Goal: Complete application form

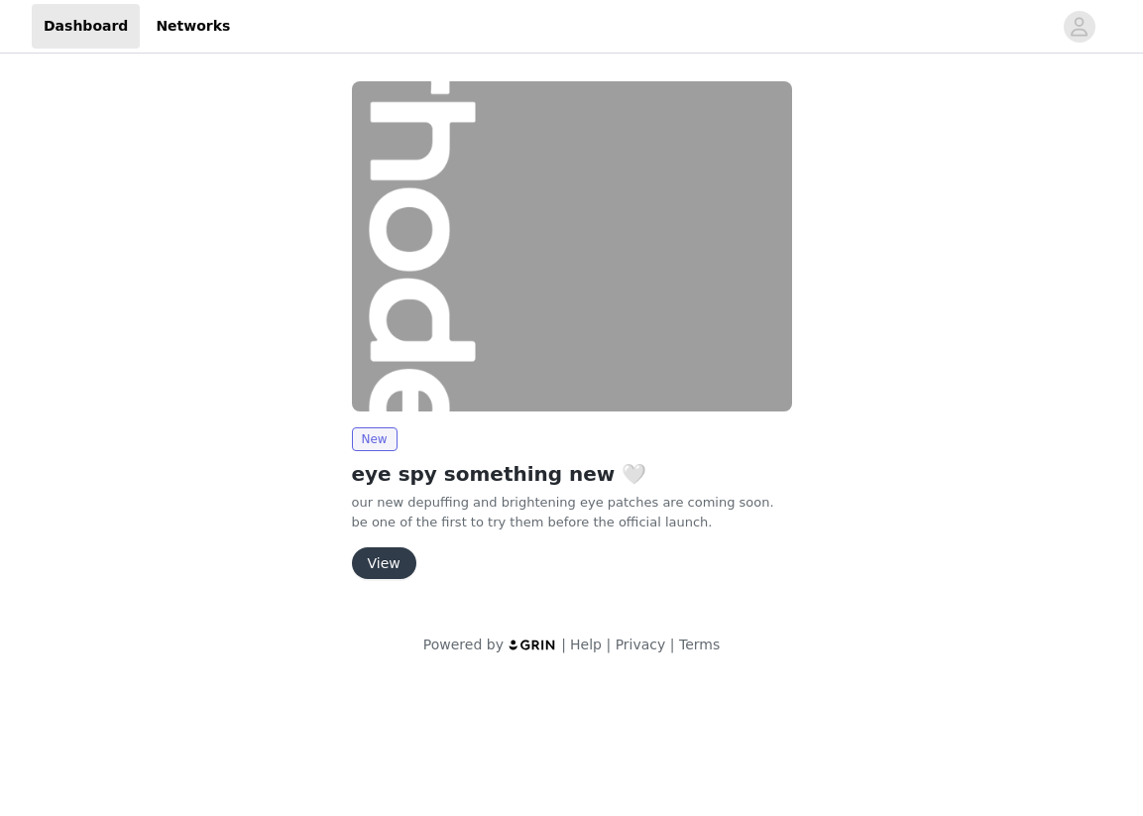
click at [391, 565] on button "View" at bounding box center [384, 563] width 64 height 32
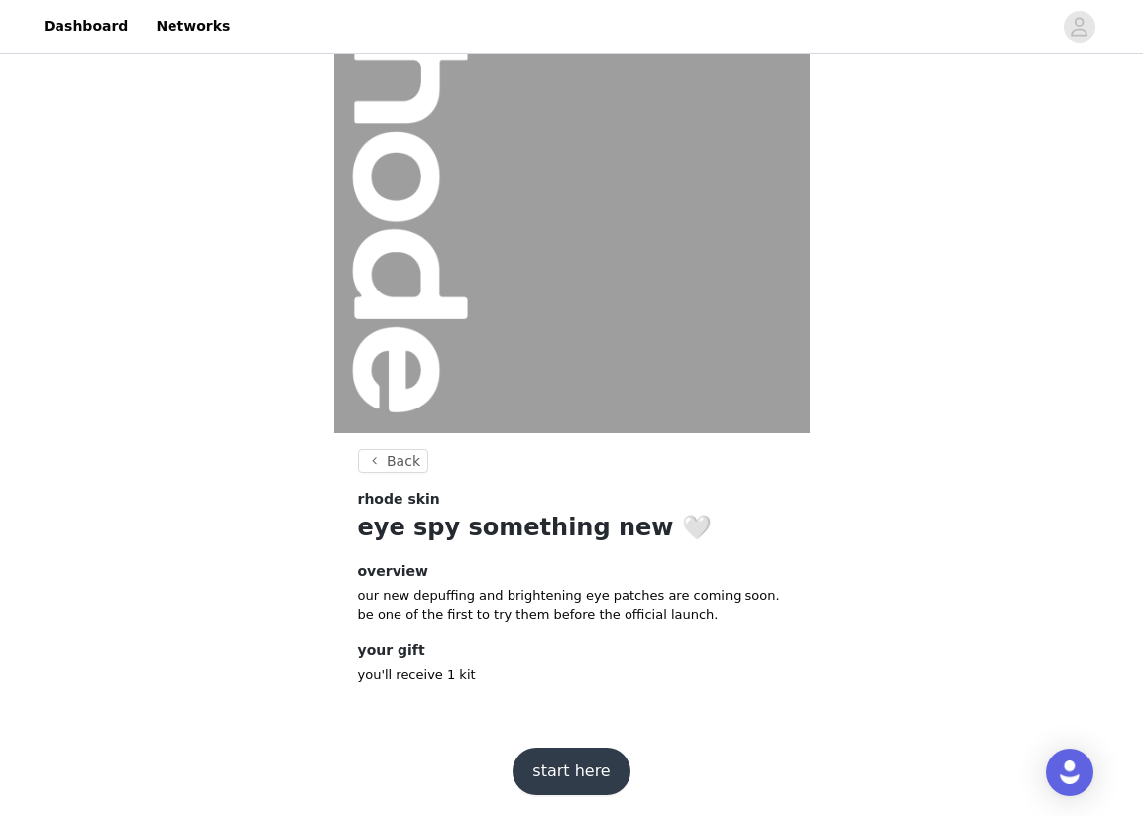
scroll to position [104, 0]
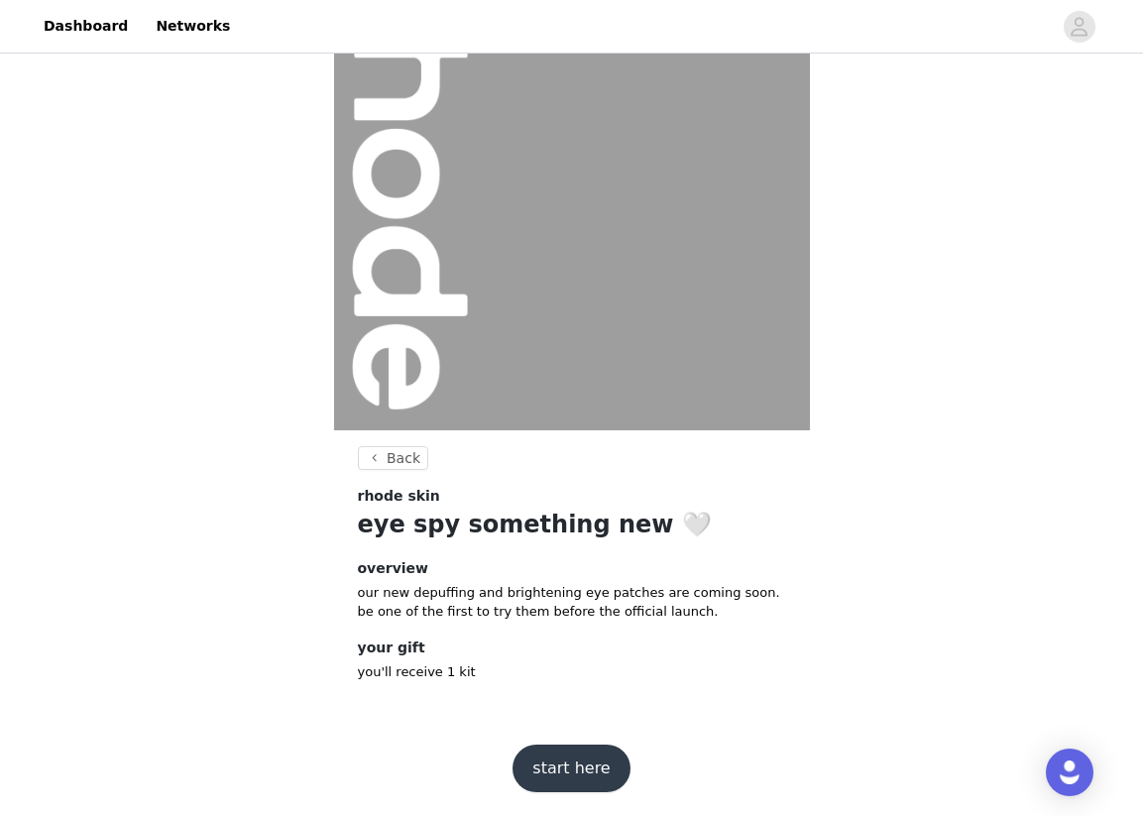
click at [570, 760] on button "start here" at bounding box center [570, 768] width 117 height 48
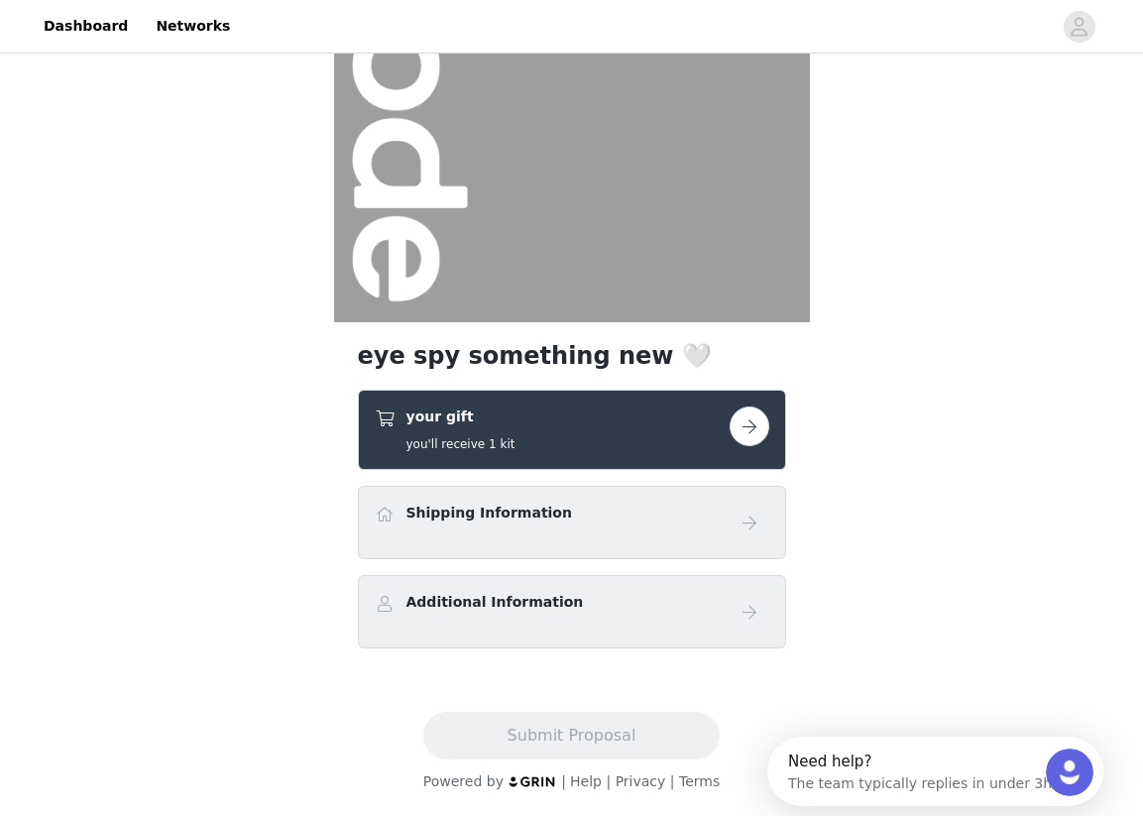
click at [758, 429] on button "button" at bounding box center [749, 426] width 40 height 40
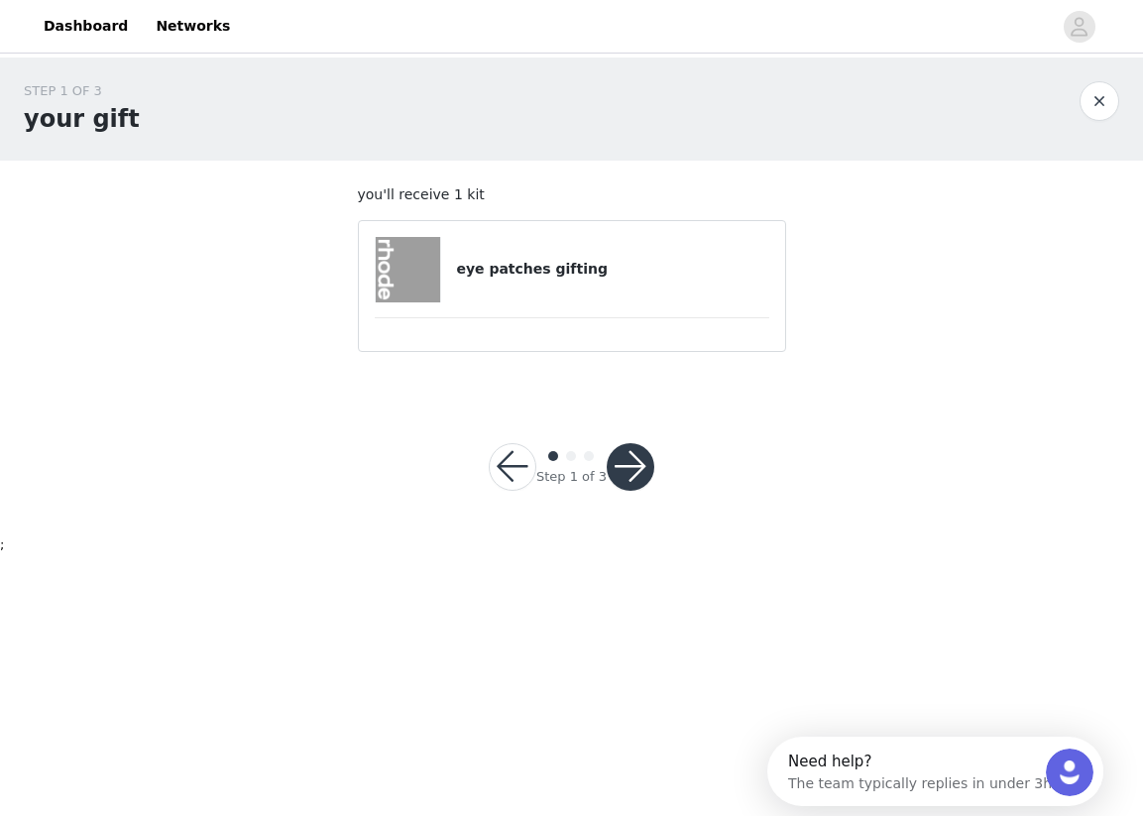
click at [555, 276] on h4 "eye patches gifting" at bounding box center [612, 269] width 312 height 21
click at [416, 263] on img at bounding box center [408, 269] width 65 height 65
click at [628, 464] on button "button" at bounding box center [631, 467] width 48 height 48
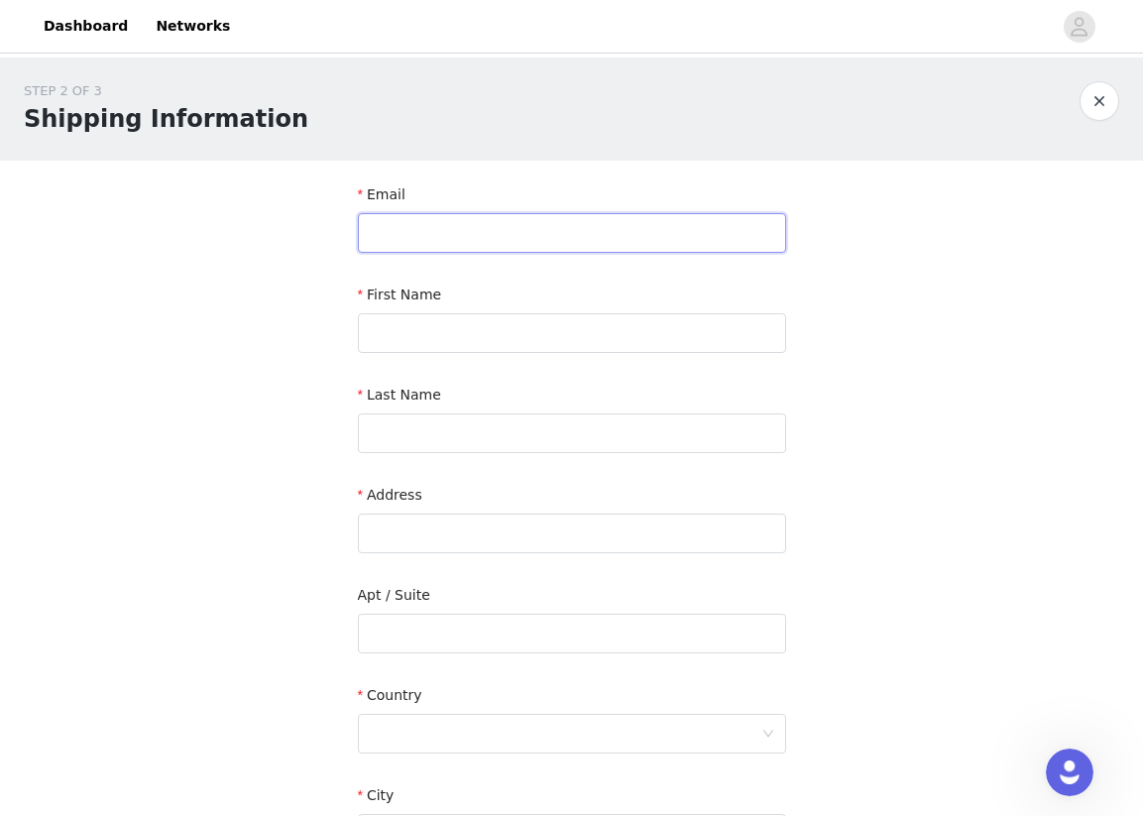
click at [499, 228] on input "text" at bounding box center [572, 233] width 428 height 40
type input "[PERSON_NAME][EMAIL_ADDRESS][DOMAIN_NAME]"
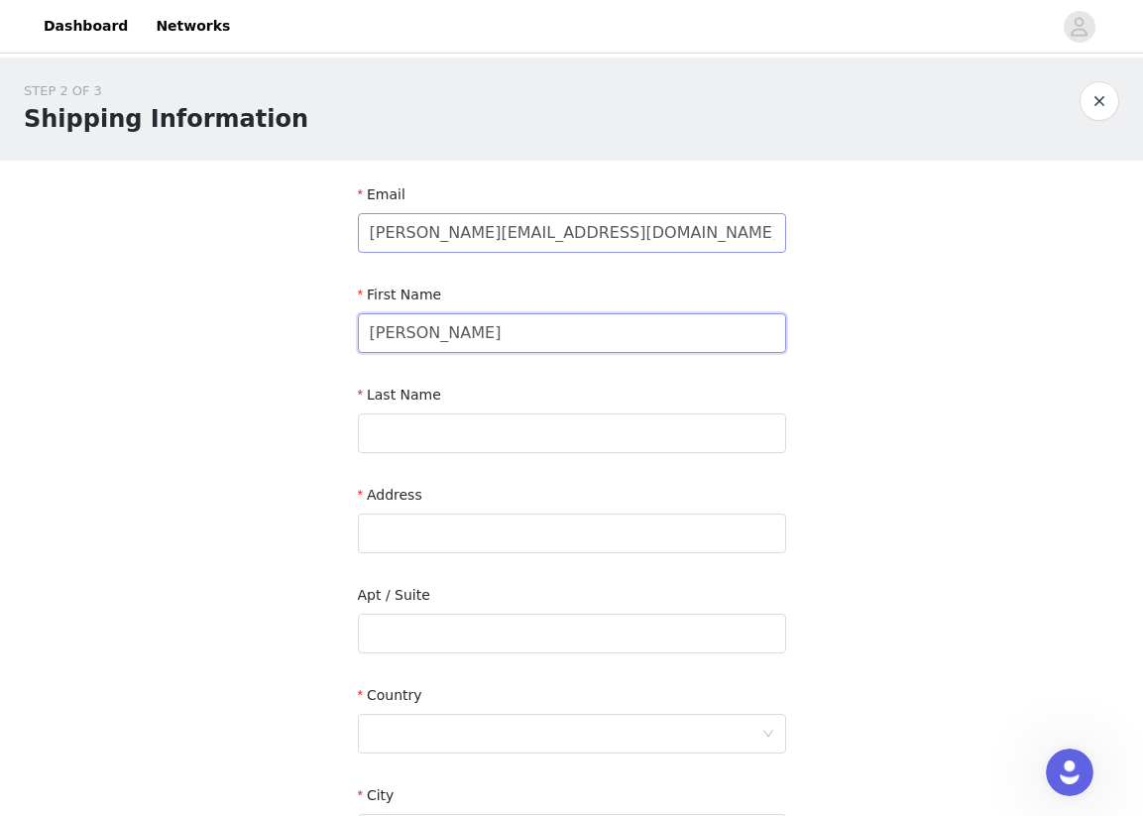
type input "[PERSON_NAME]"
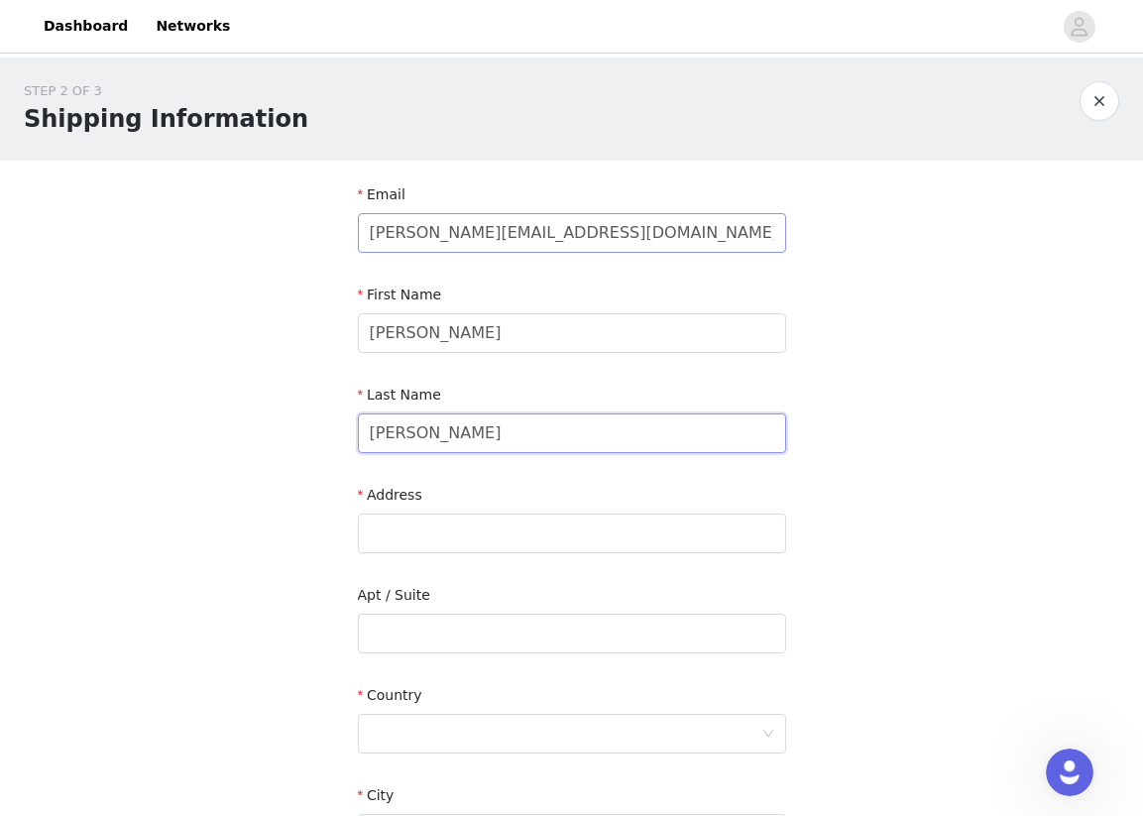
type input "[PERSON_NAME]"
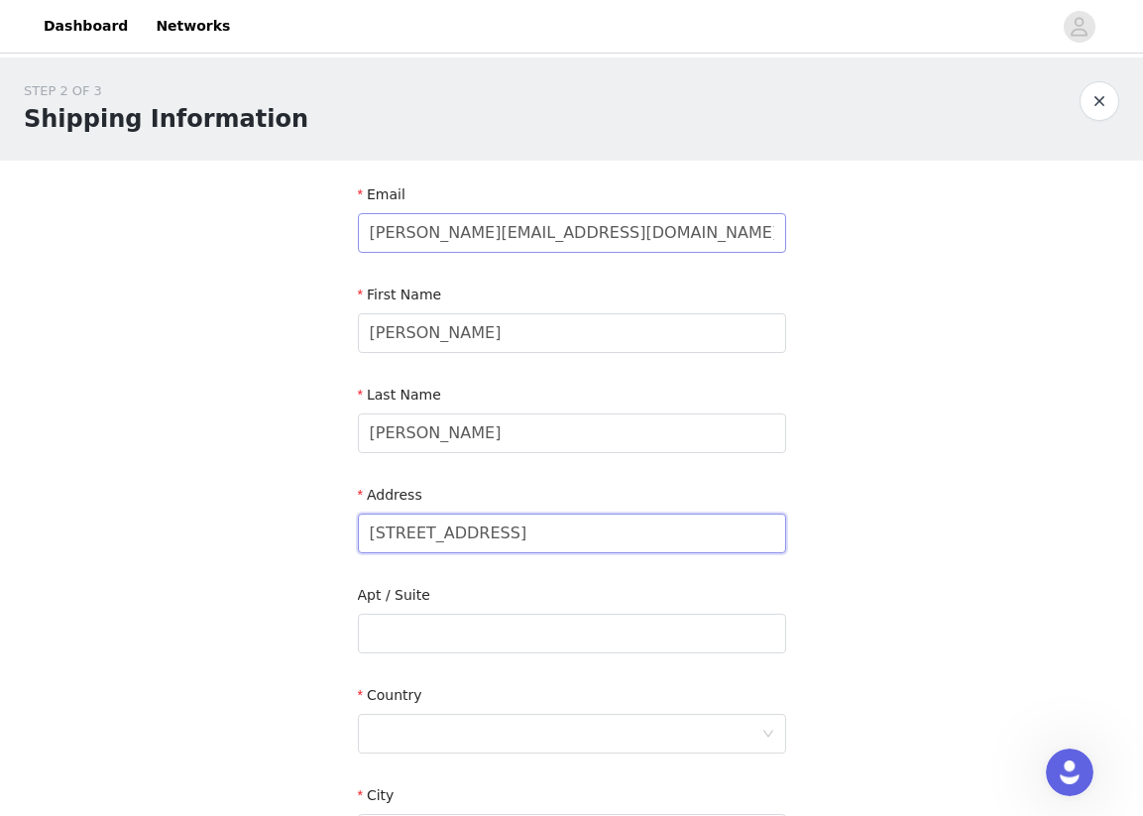
type input "[STREET_ADDRESS]"
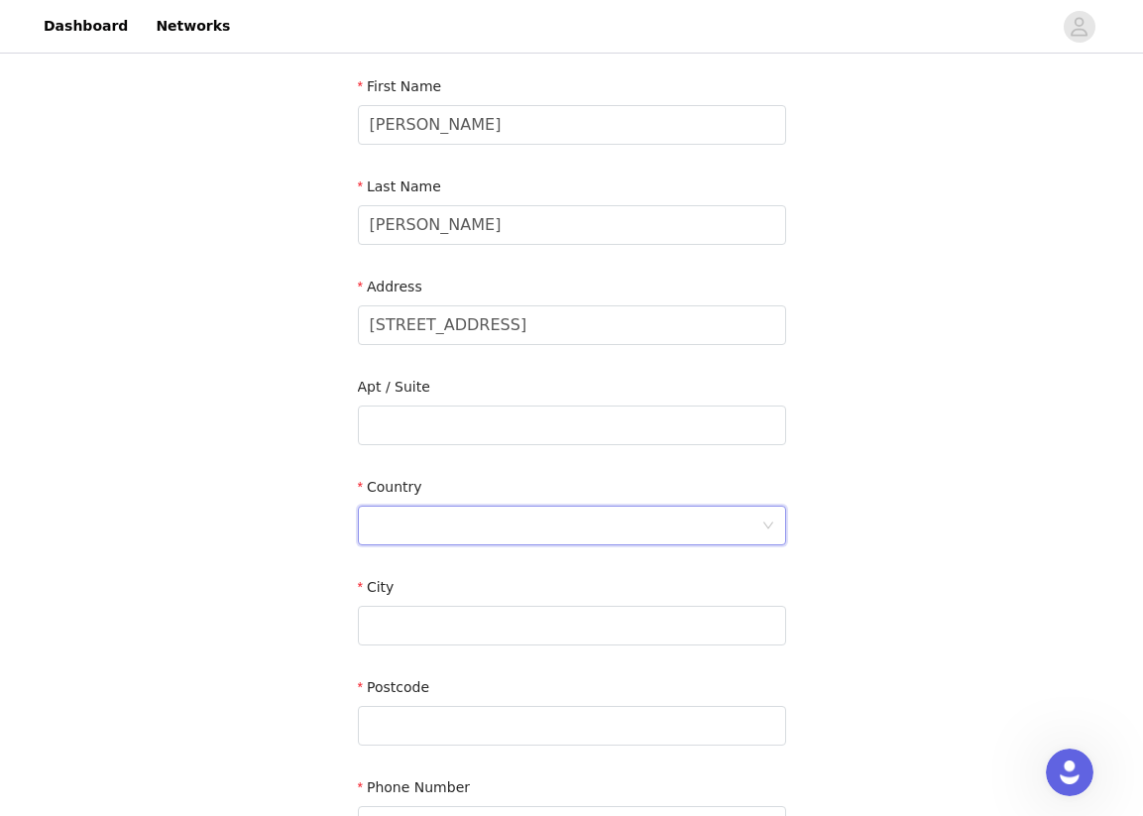
scroll to position [420, 0]
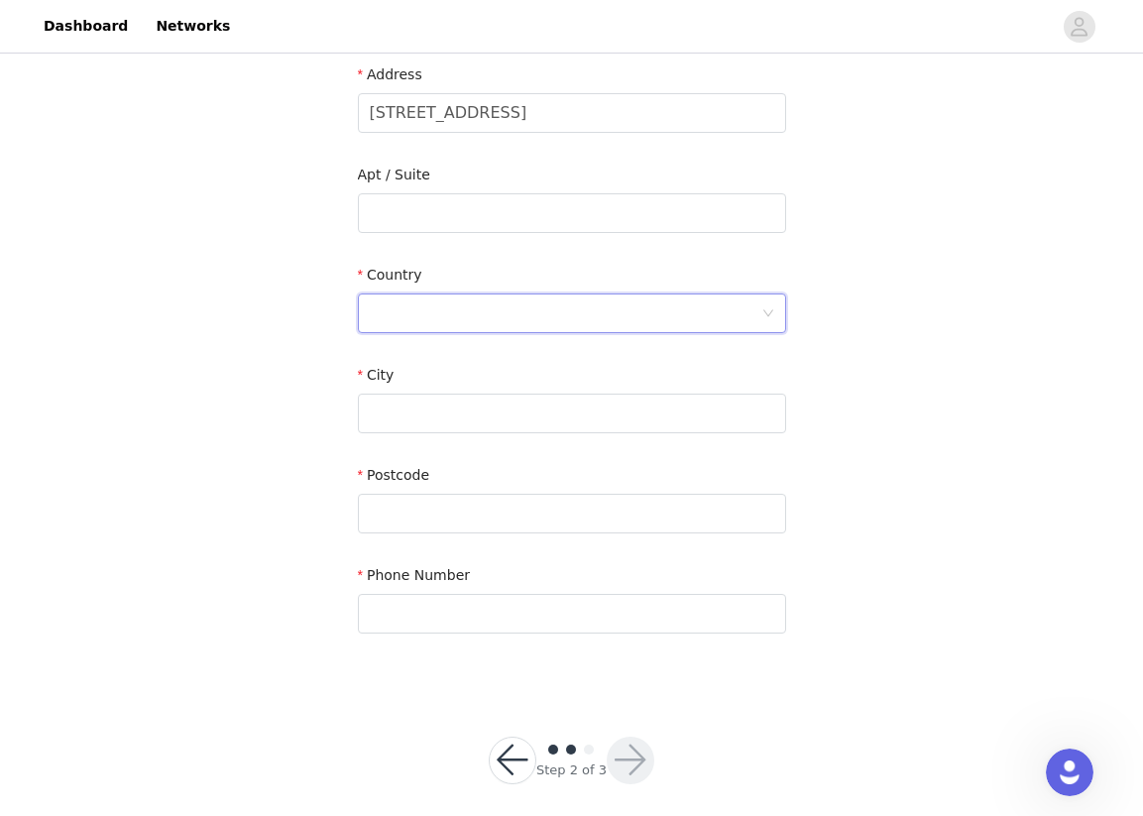
click at [632, 317] on div at bounding box center [565, 313] width 391 height 38
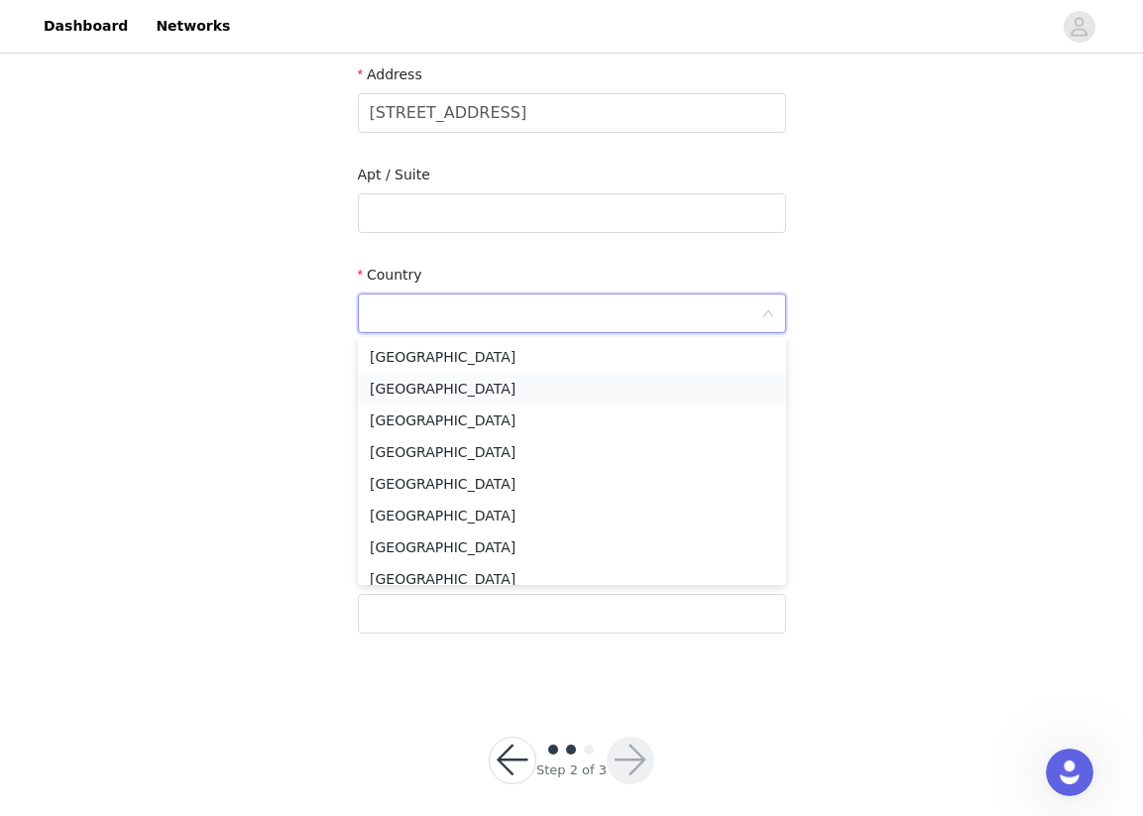
click at [415, 398] on li "[GEOGRAPHIC_DATA]" at bounding box center [572, 389] width 428 height 32
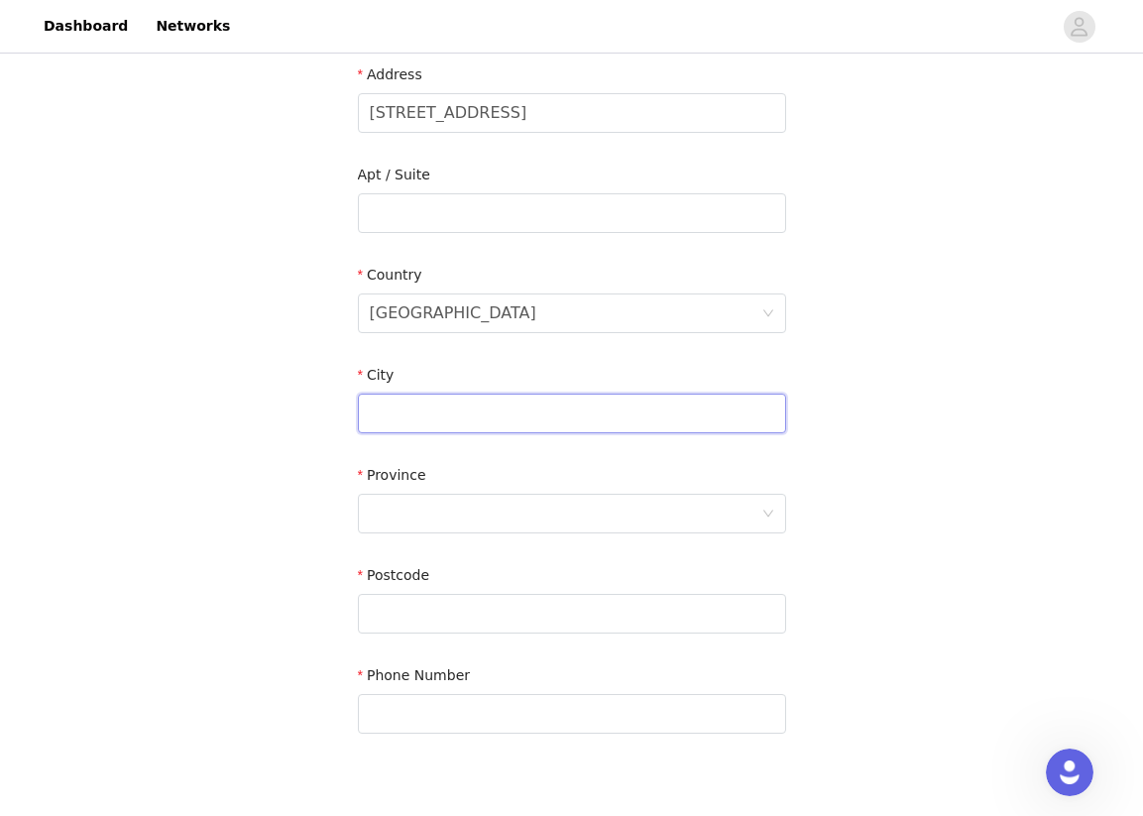
click at [395, 409] on input "text" at bounding box center [572, 413] width 428 height 40
type input "[GEOGRAPHIC_DATA]"
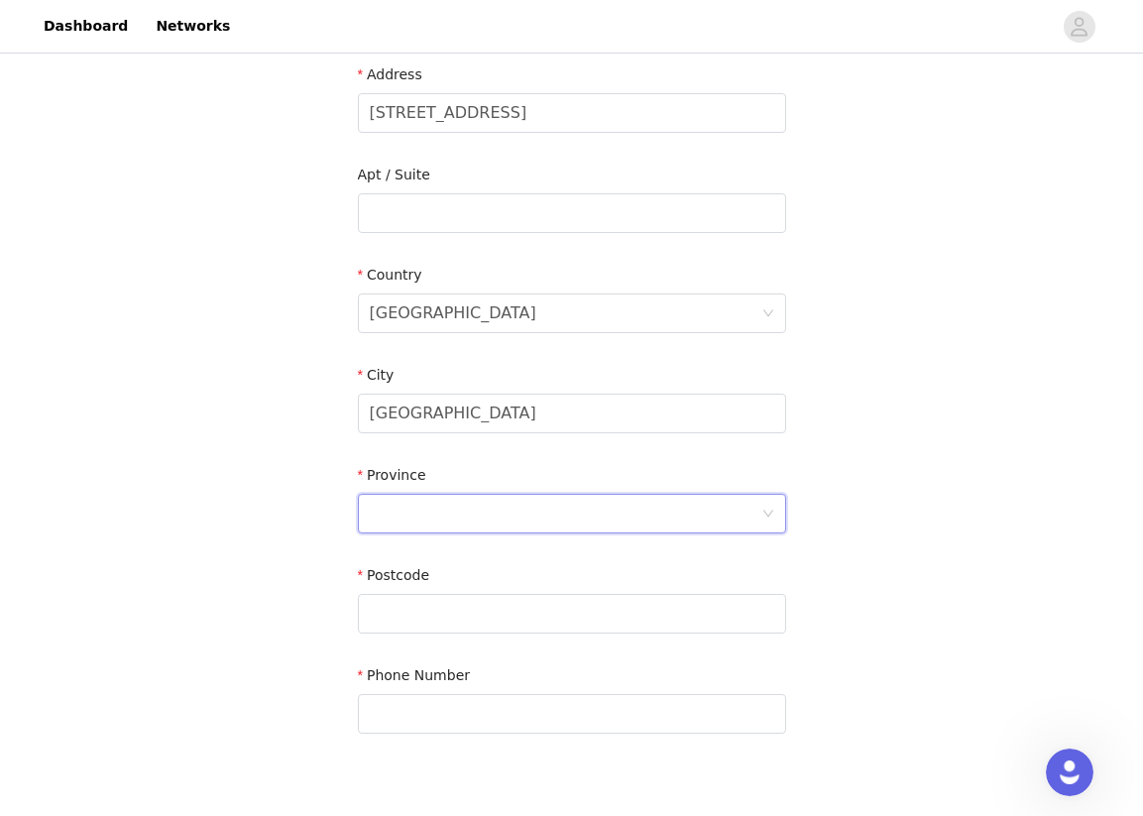
click at [441, 497] on div at bounding box center [565, 514] width 391 height 38
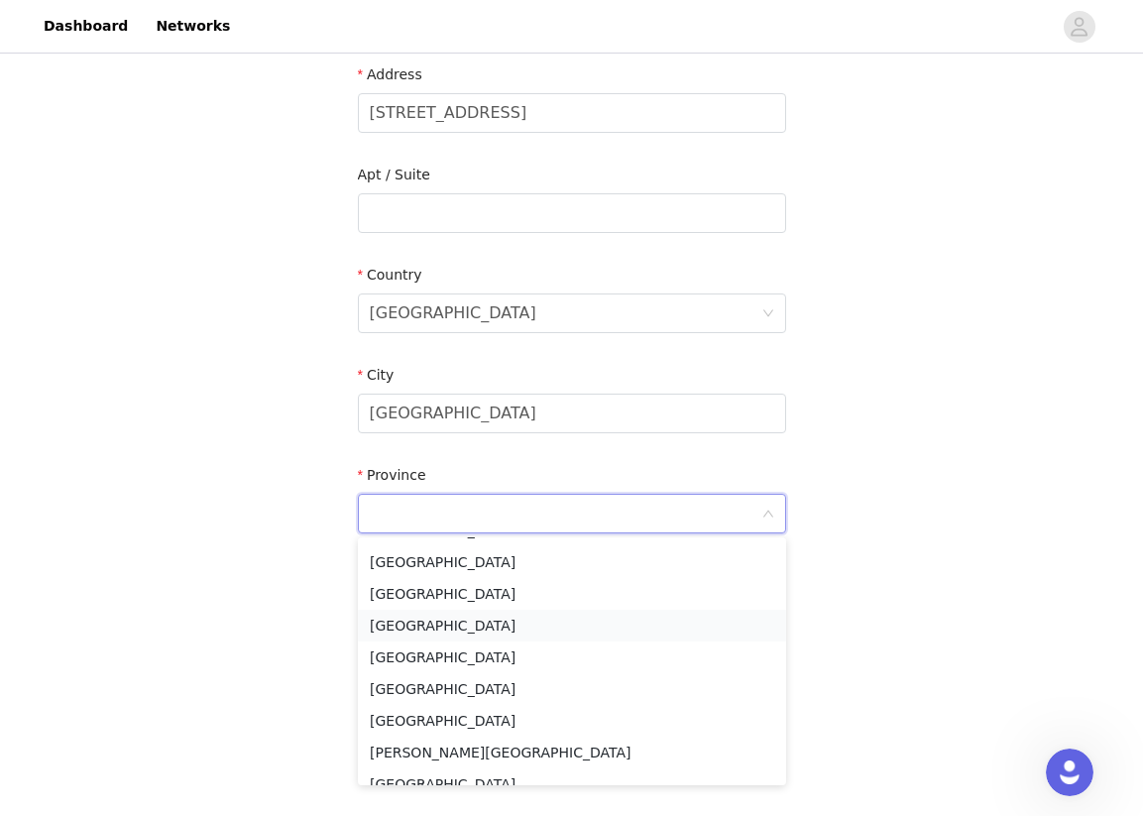
scroll to position [93, 0]
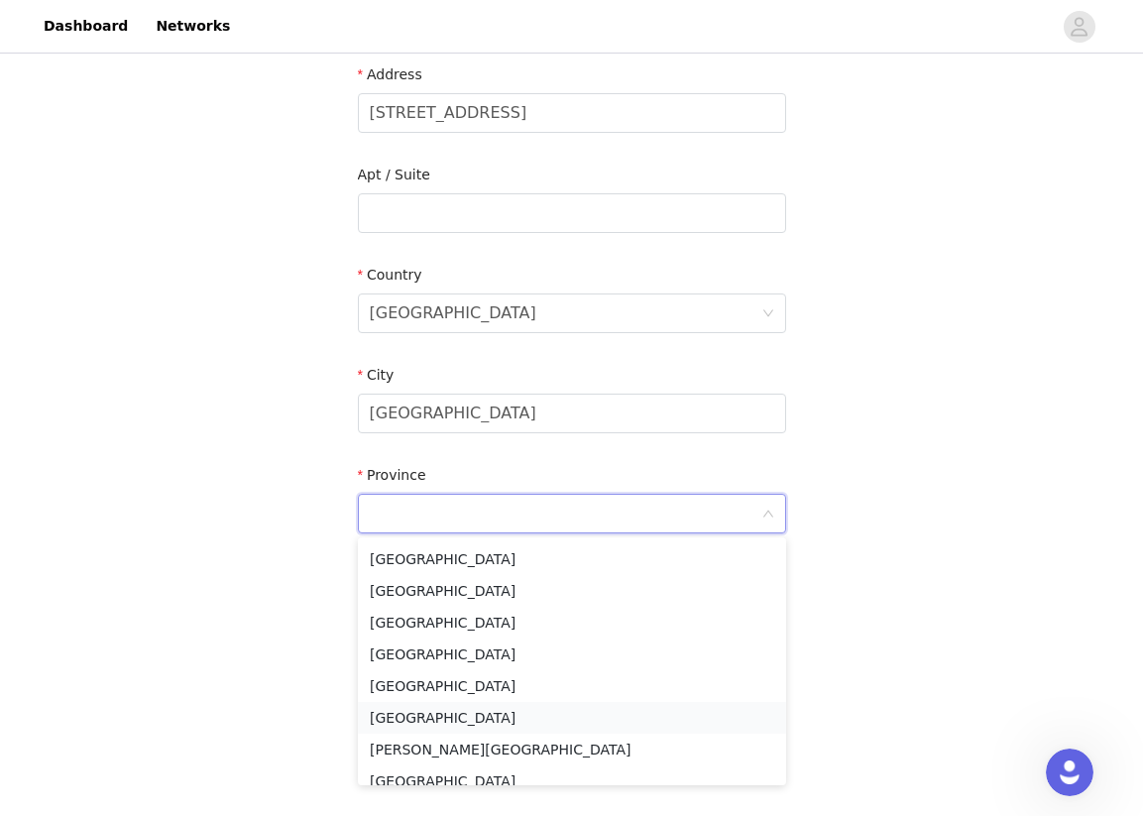
click at [408, 711] on li "[GEOGRAPHIC_DATA]" at bounding box center [572, 718] width 428 height 32
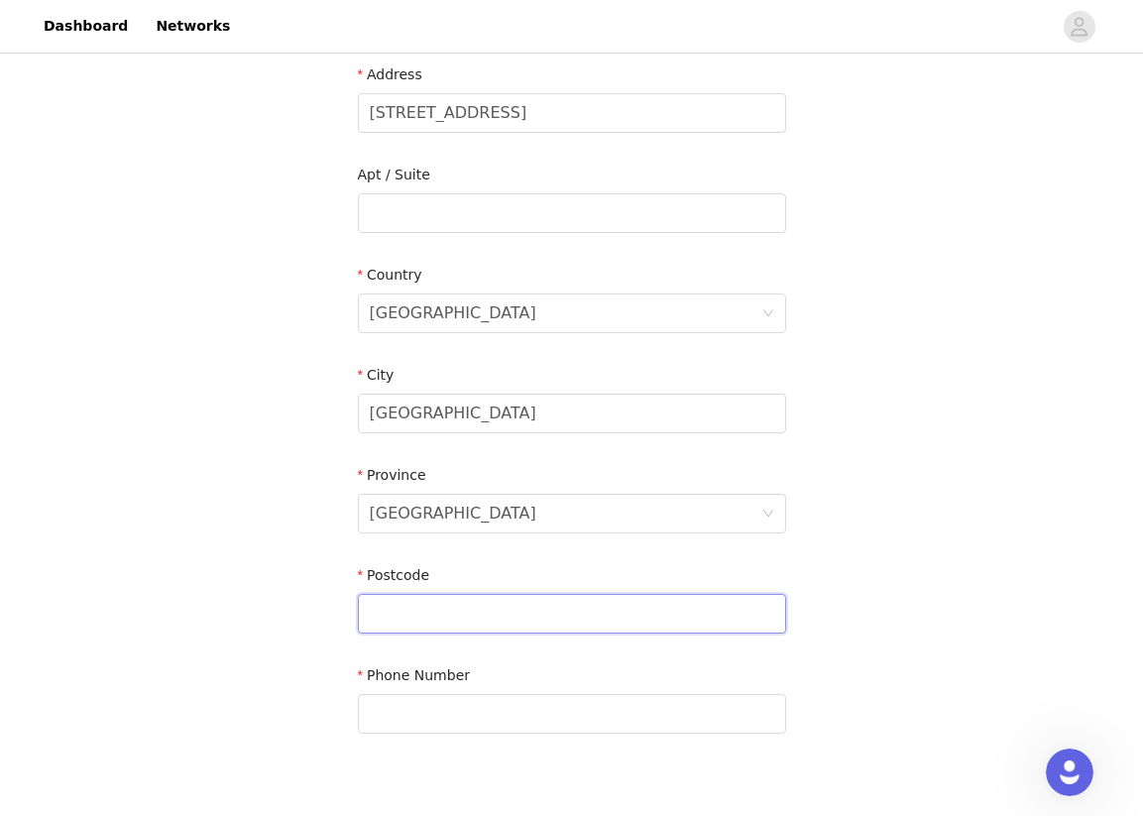
click at [415, 605] on input "text" at bounding box center [572, 614] width 428 height 40
type input "M6J3B6"
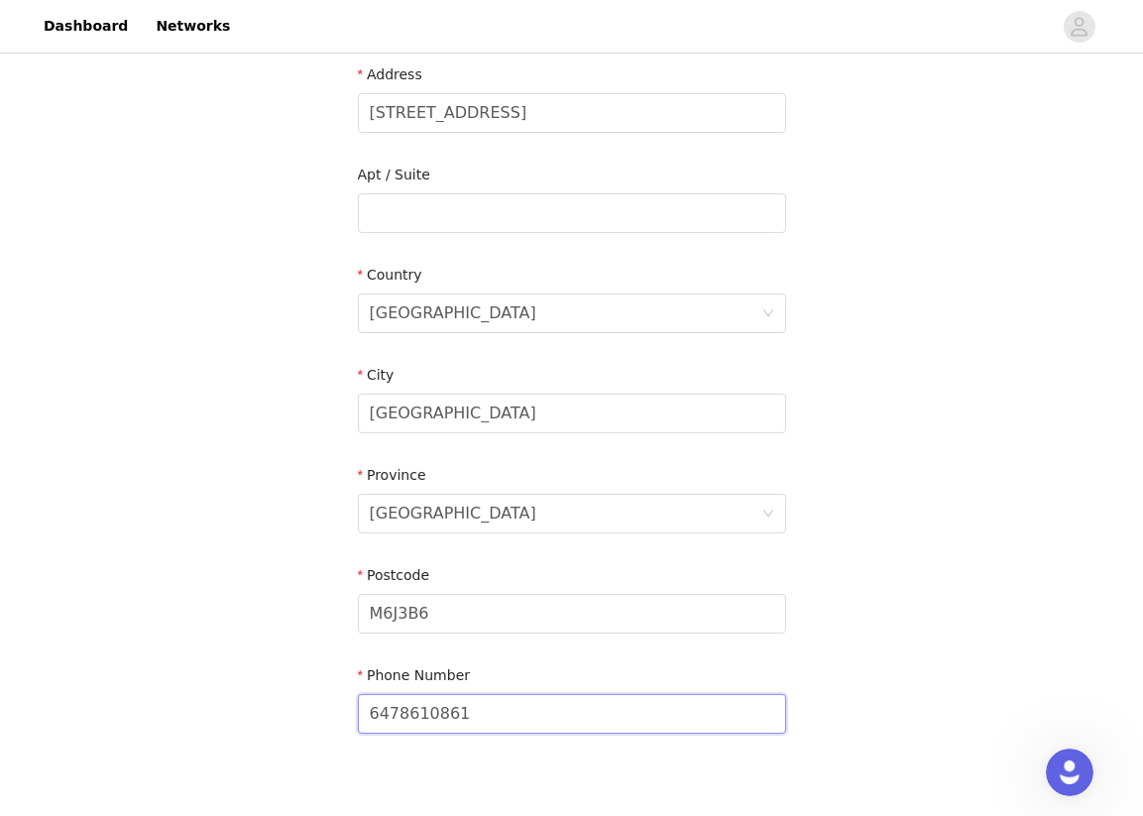
type input "6478610861"
click at [246, 667] on div "STEP 2 OF 3 Shipping Information Email [PERSON_NAME][EMAIL_ADDRESS][DOMAIN_NAME…" at bounding box center [571, 213] width 1143 height 1152
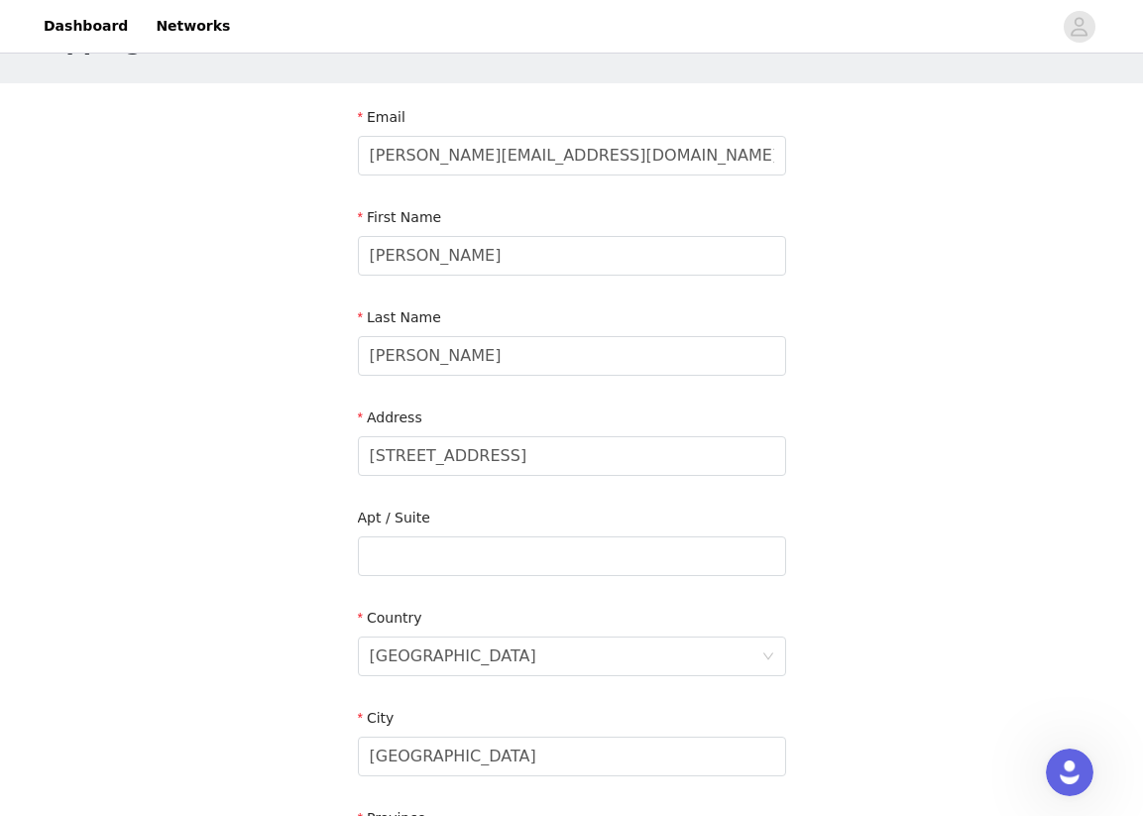
scroll to position [535, 0]
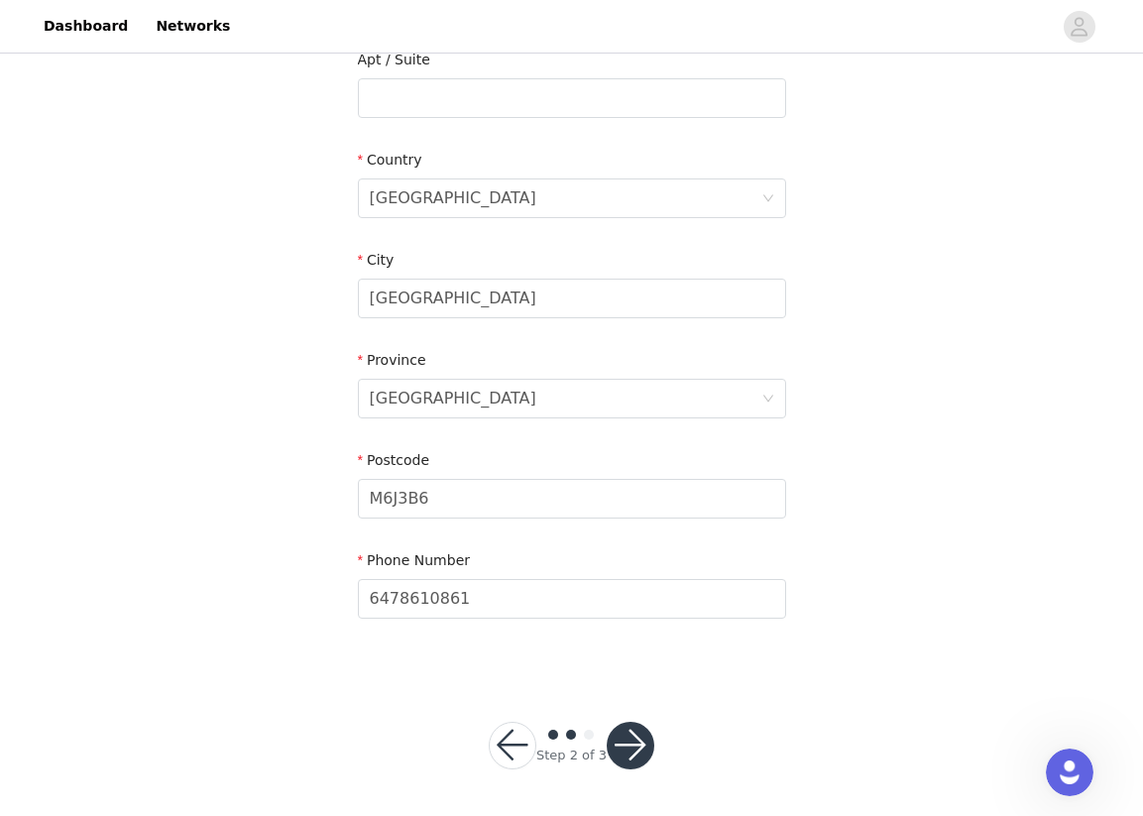
click at [627, 746] on button "button" at bounding box center [631, 745] width 48 height 48
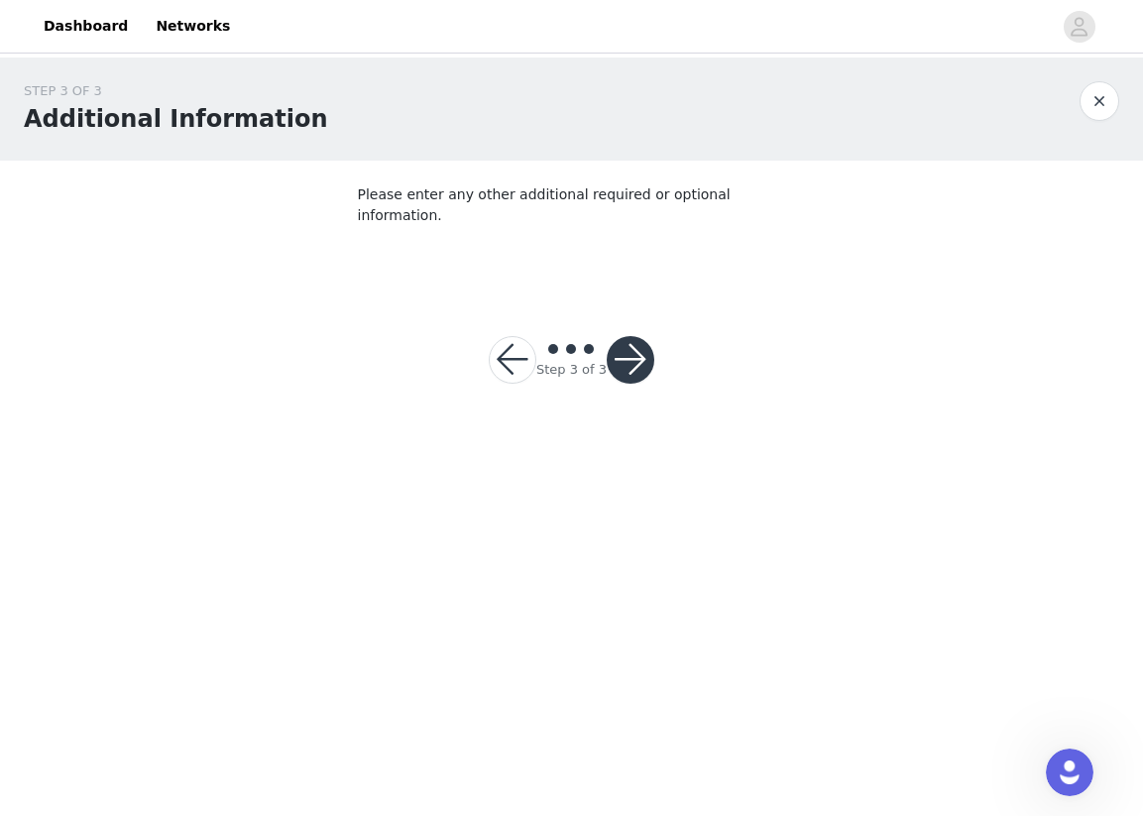
click at [566, 288] on footer "Step 3 of 3" at bounding box center [571, 359] width 261 height 143
click at [629, 341] on button "button" at bounding box center [631, 360] width 48 height 48
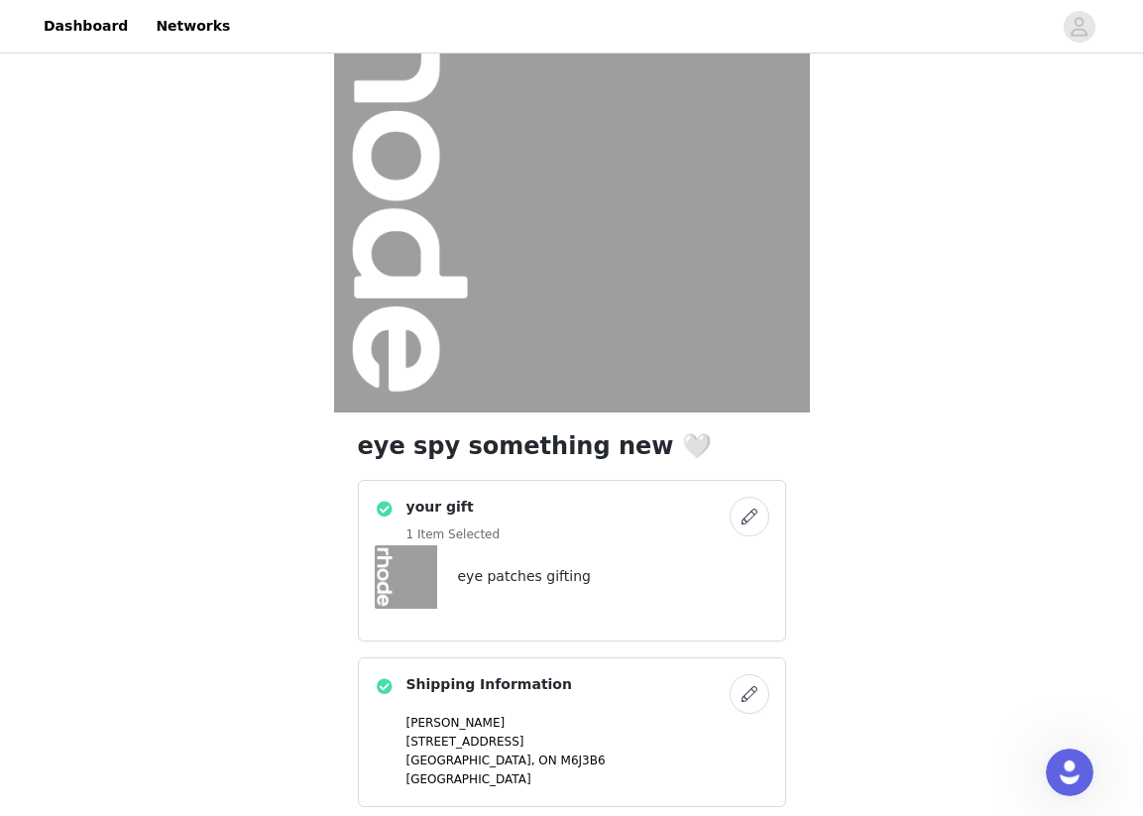
scroll to position [369, 0]
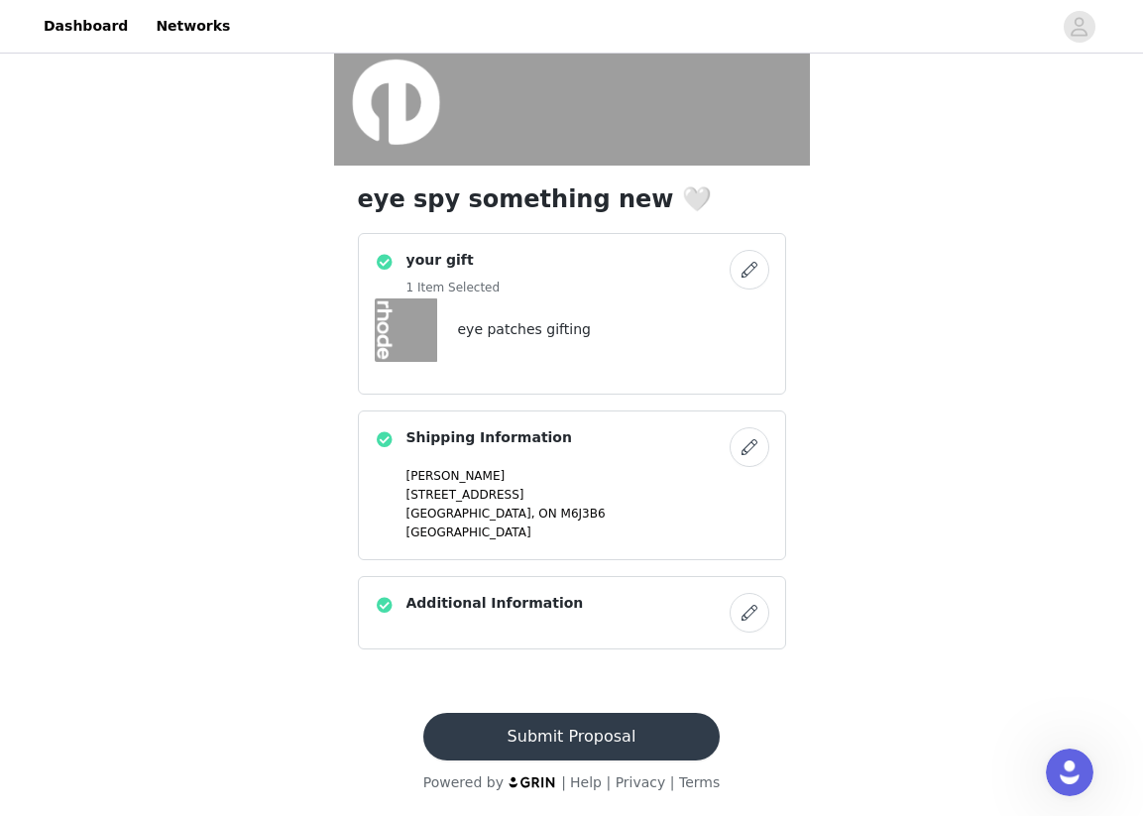
click at [584, 735] on button "Submit Proposal" at bounding box center [571, 737] width 296 height 48
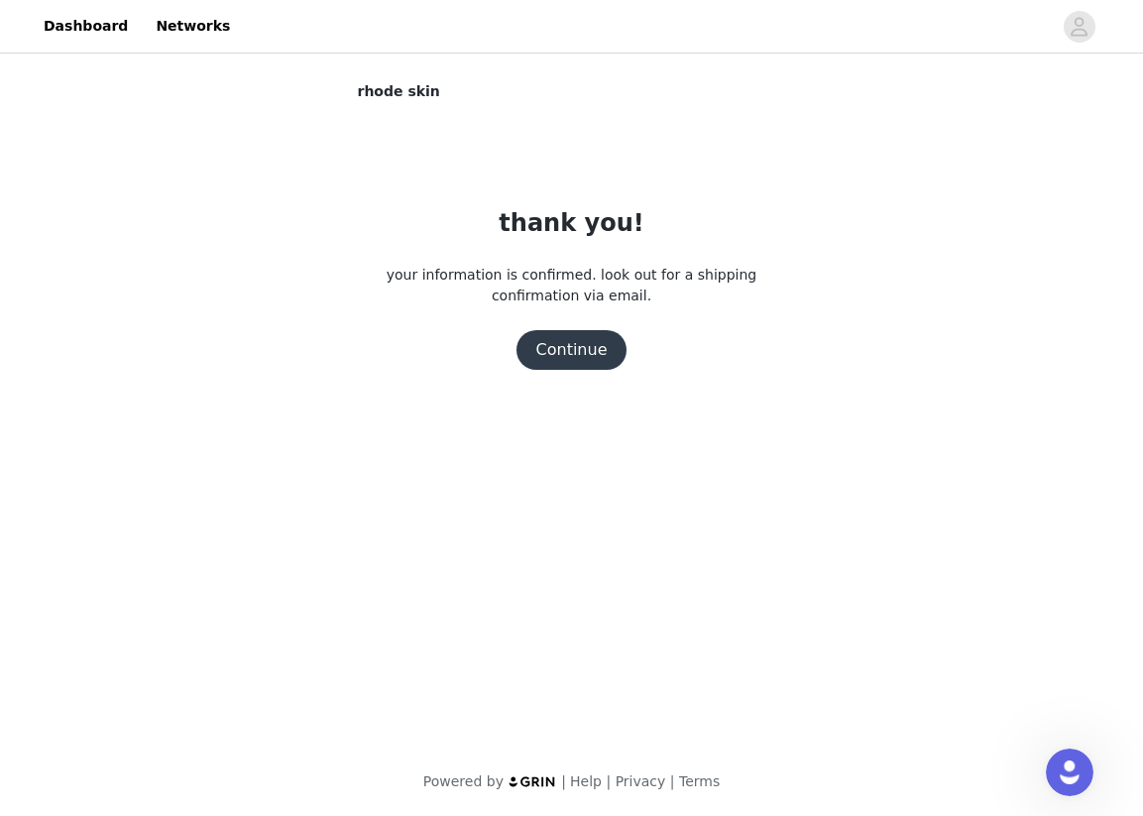
click at [559, 347] on button "Continue" at bounding box center [571, 350] width 111 height 40
